Goal: Transaction & Acquisition: Download file/media

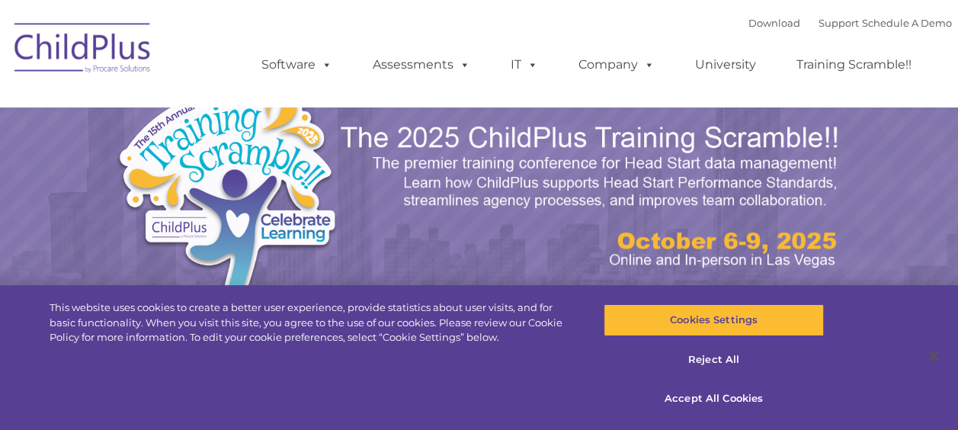
select select "MEDIUM"
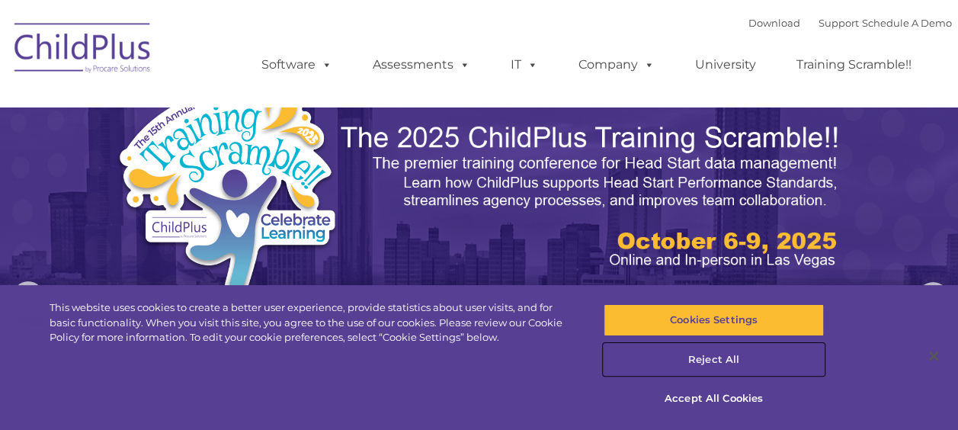
click at [713, 358] on button "Reject All" at bounding box center [714, 360] width 220 height 32
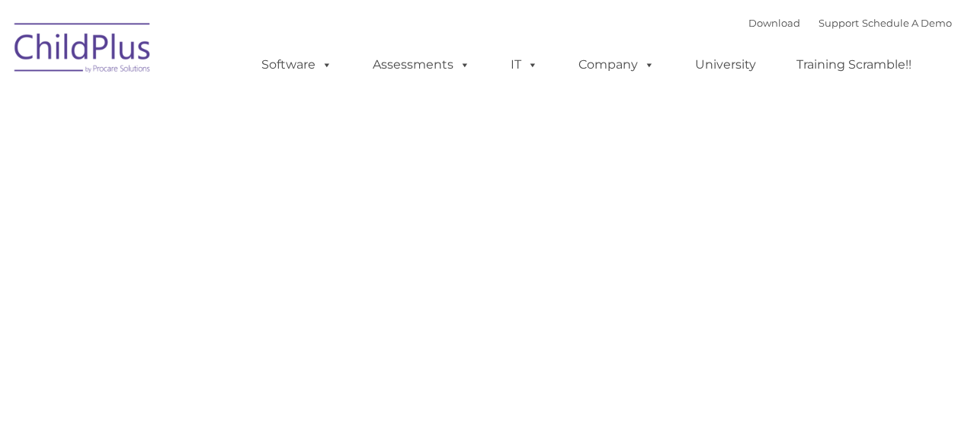
type input ""
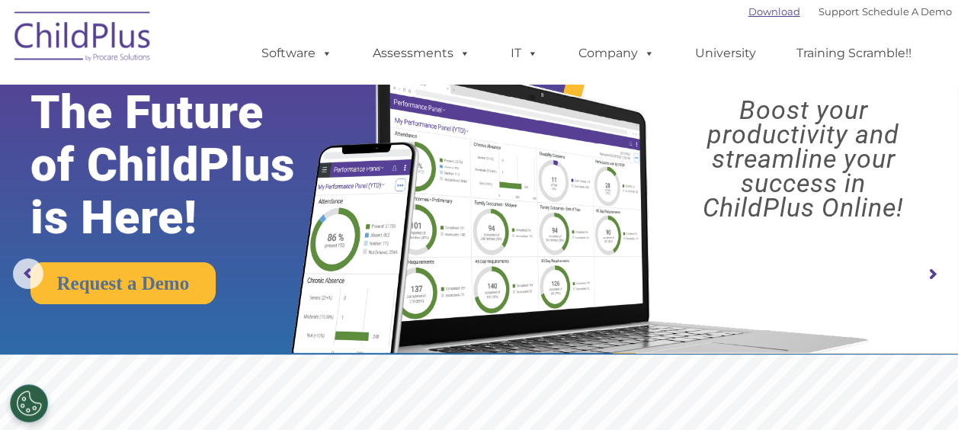
click at [748, 12] on link "Download" at bounding box center [774, 11] width 52 height 12
